Goal: Check status

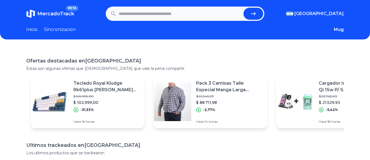
click at [61, 29] on link "Sincronizacion" at bounding box center [59, 29] width 31 height 7
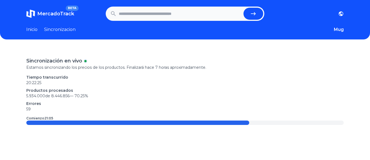
click at [32, 31] on link "Inicio" at bounding box center [31, 29] width 11 height 7
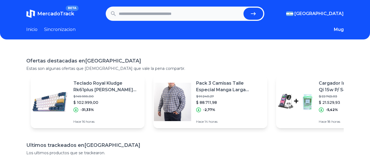
click at [46, 13] on span "MercadoTrack" at bounding box center [55, 14] width 37 height 6
click at [153, 11] on input "text" at bounding box center [180, 14] width 123 height 12
click at [145, 14] on input "text" at bounding box center [180, 14] width 123 height 12
paste input "**********"
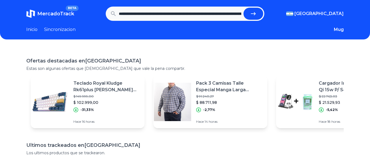
scroll to position [0, 149]
click at [245, 8] on button "submit" at bounding box center [255, 14] width 20 height 12
type input "**********"
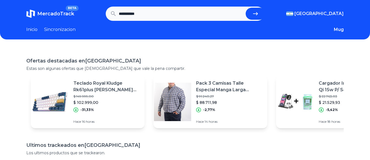
scroll to position [0, 0]
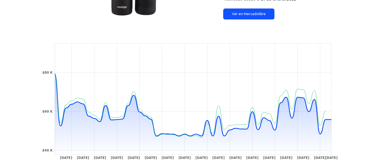
scroll to position [164, 0]
